Goal: Task Accomplishment & Management: Complete application form

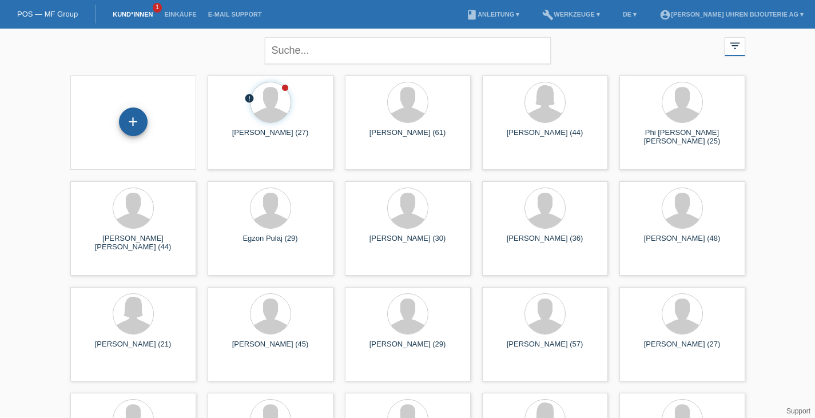
click at [133, 121] on div "+" at bounding box center [133, 121] width 29 height 29
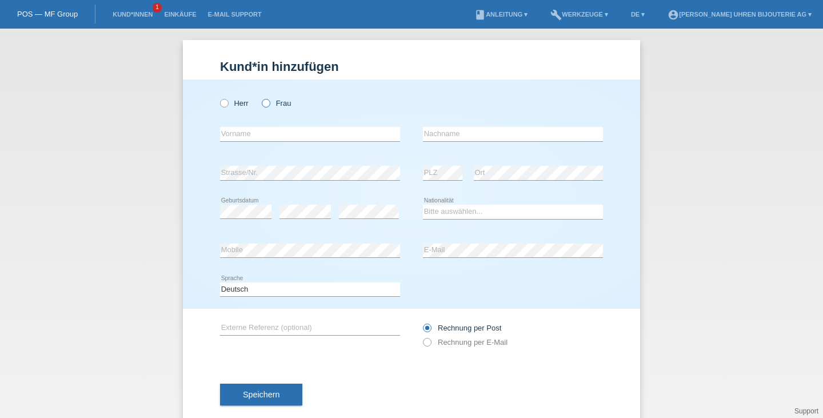
click at [260, 97] on icon at bounding box center [260, 97] width 0 height 0
click at [266, 102] on input "Frau" at bounding box center [265, 102] width 7 height 7
radio input "true"
click at [218, 97] on icon at bounding box center [218, 97] width 0 height 0
click at [222, 106] on input "Herr" at bounding box center [223, 102] width 7 height 7
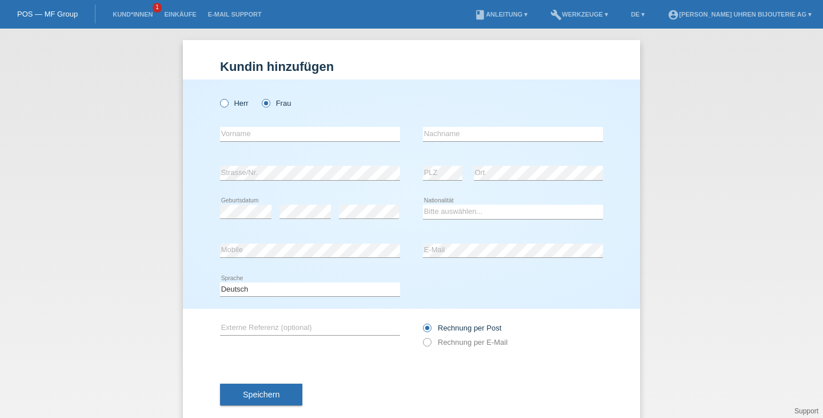
radio input "true"
click at [223, 130] on input "text" at bounding box center [310, 134] width 180 height 14
paste input "6515960"
type input "6515960"
drag, startPoint x: 258, startPoint y: 129, endPoint x: 176, endPoint y: 133, distance: 81.8
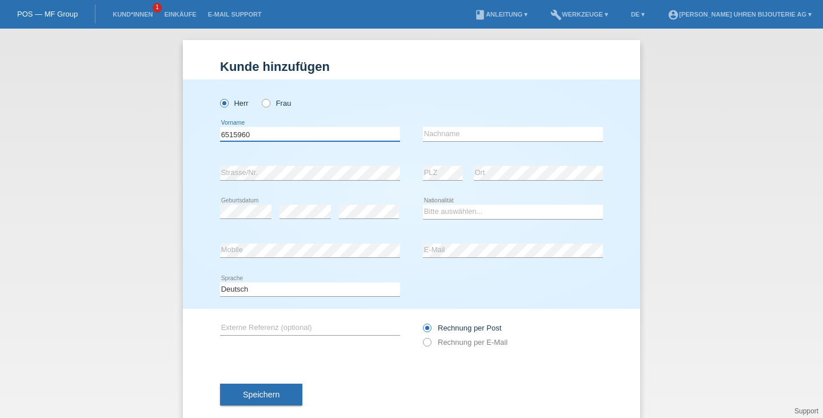
click at [176, 133] on div "Kund*in hinzufügen Kunde hinzufügen Kundin hinzufügen Herr Frau 6515960 error V…" at bounding box center [411, 223] width 823 height 389
paste input "Nebojsa"
type input "Nebojsa"
paste input "Veselinoski"
type input "Veselinoski"
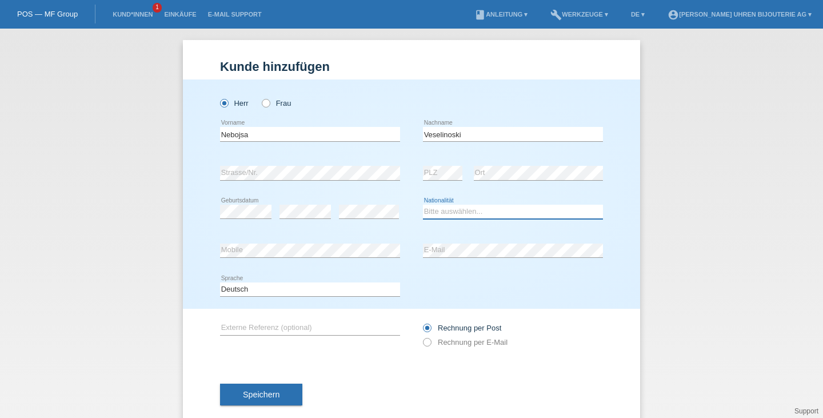
select select "CH"
click at [266, 320] on div "error Externe Referenz (optional)" at bounding box center [310, 328] width 180 height 39
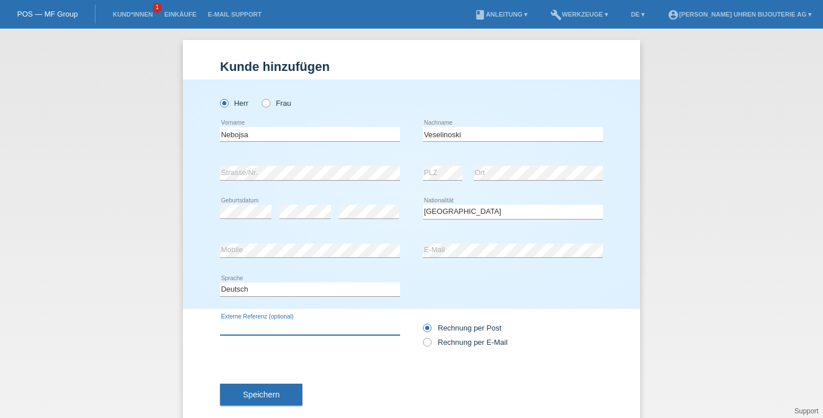
click at [266, 326] on input "text" at bounding box center [310, 328] width 180 height 14
click at [421, 336] on icon at bounding box center [421, 336] width 0 height 0
click at [424, 345] on input "Rechnung per E-Mail" at bounding box center [426, 345] width 7 height 14
radio input "true"
click at [330, 332] on input "text" at bounding box center [310, 328] width 180 height 14
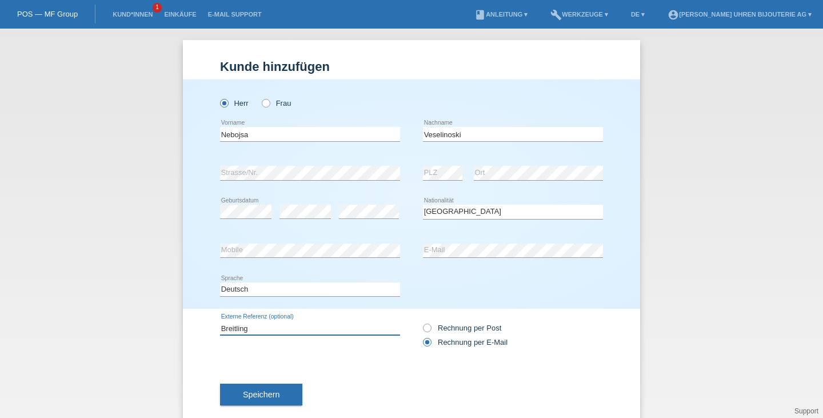
paste input "SB01471A1B1X1"
type input "Breitling SB01471A1B1X1"
click at [353, 358] on div "Breitling SB01471A1B1X1 error Externe Referenz (optional) Rechnung per Post" at bounding box center [411, 335] width 383 height 53
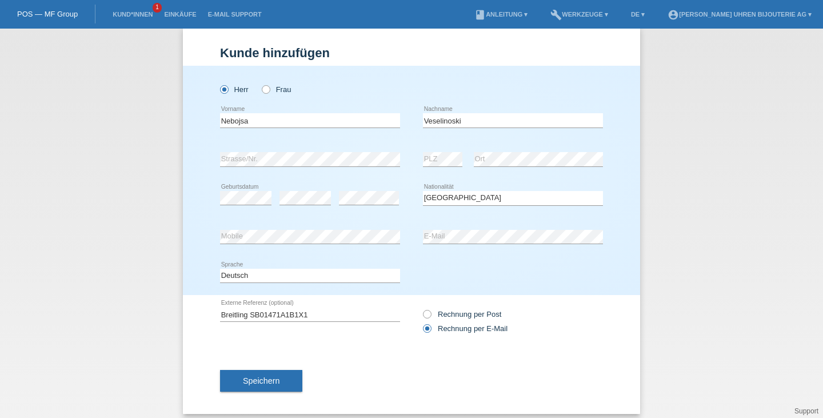
scroll to position [22, 0]
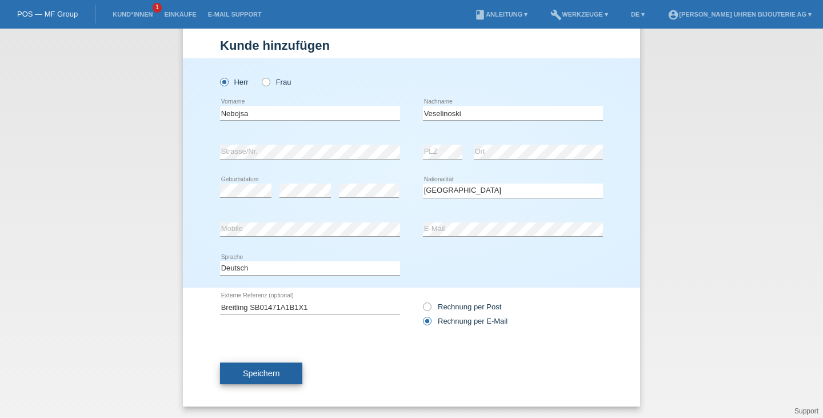
click at [265, 379] on button "Speichern" at bounding box center [261, 373] width 82 height 22
